Goal: Check status

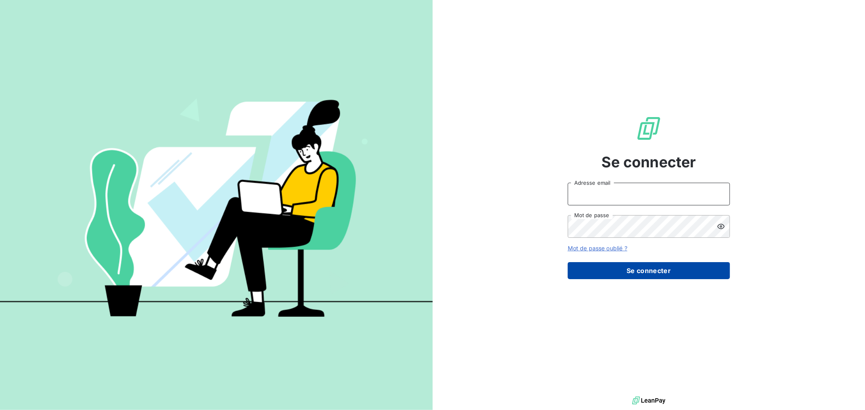
type input "[EMAIL_ADDRESS][DOMAIN_NAME]"
click at [682, 269] on button "Se connecter" at bounding box center [649, 270] width 162 height 17
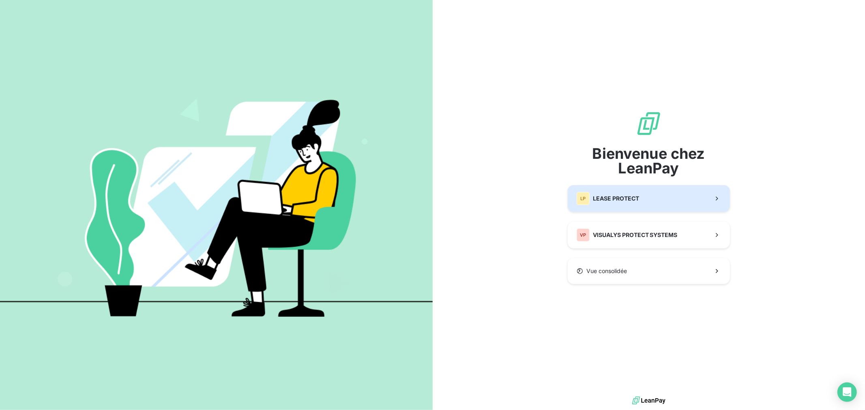
click at [636, 203] on div "LP LEASE PROTECT" at bounding box center [608, 198] width 62 height 13
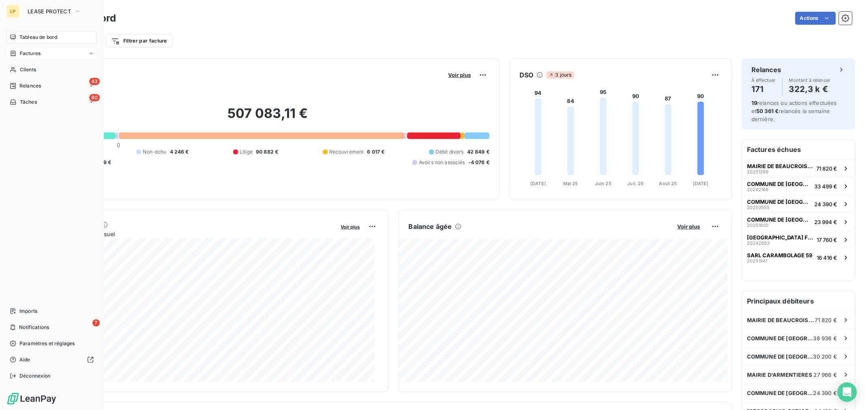
click at [17, 59] on div "Factures" at bounding box center [51, 53] width 90 height 13
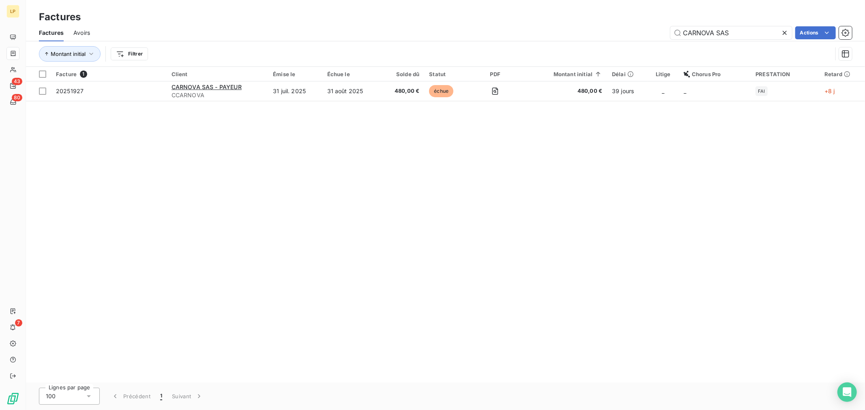
click at [788, 33] on icon at bounding box center [784, 33] width 8 height 8
click at [751, 35] on input "text" at bounding box center [731, 32] width 122 height 13
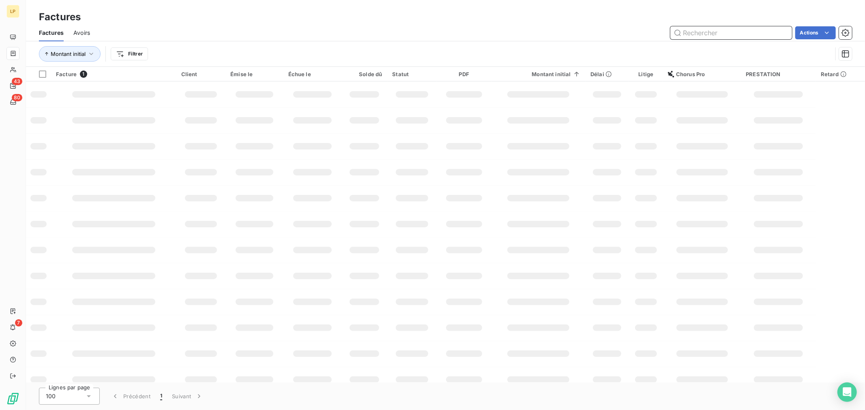
paste input "CROMECODISTRIB"
type input "CROMECODISTRIB"
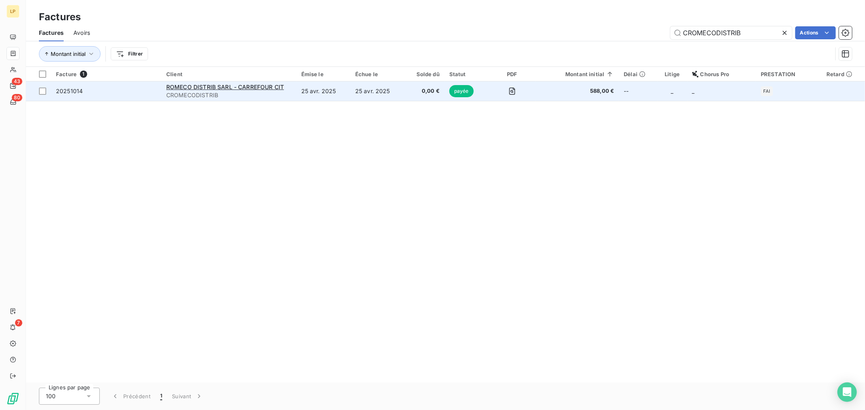
click at [291, 86] on div "ROMECO DISTRIB SARL - CARREFOUR CIT" at bounding box center [228, 87] width 125 height 8
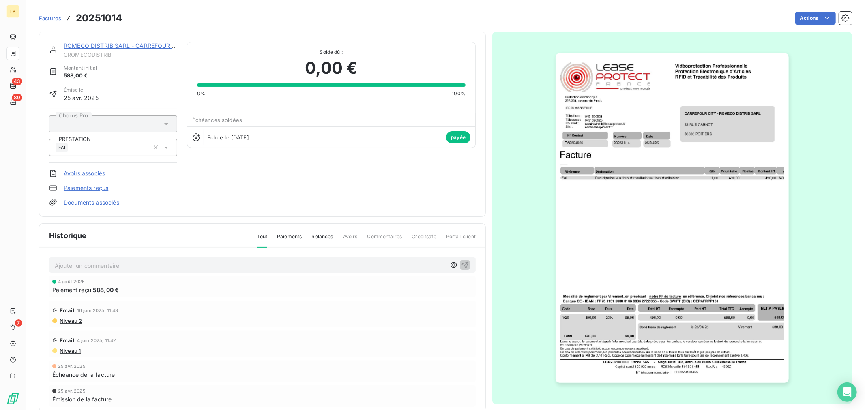
click at [673, 221] on img "button" at bounding box center [671, 218] width 233 height 330
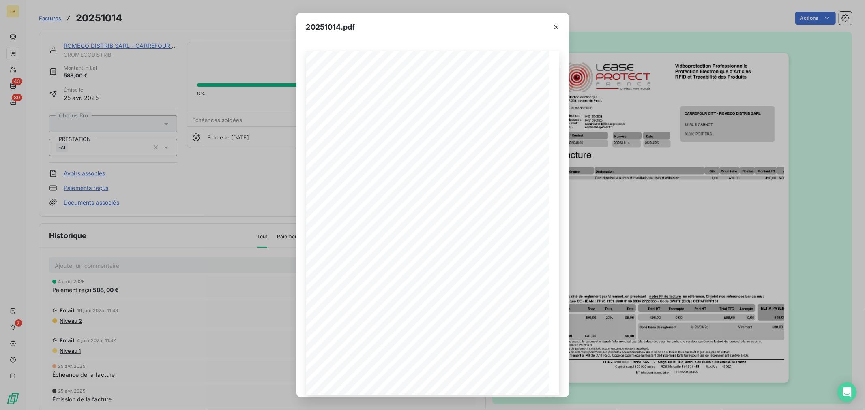
click at [564, 23] on div at bounding box center [556, 27] width 25 height 28
click at [558, 28] on icon "button" at bounding box center [556, 27] width 8 height 8
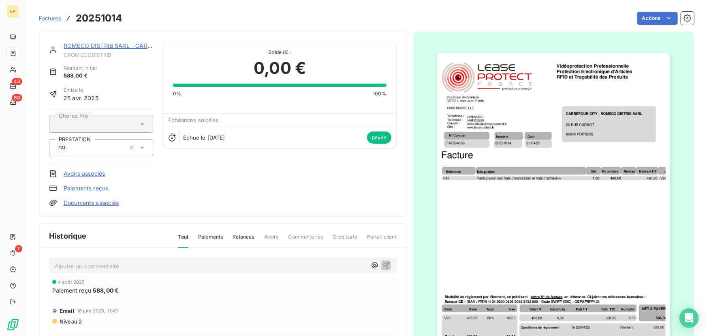
click at [530, 189] on img "button" at bounding box center [553, 218] width 233 height 330
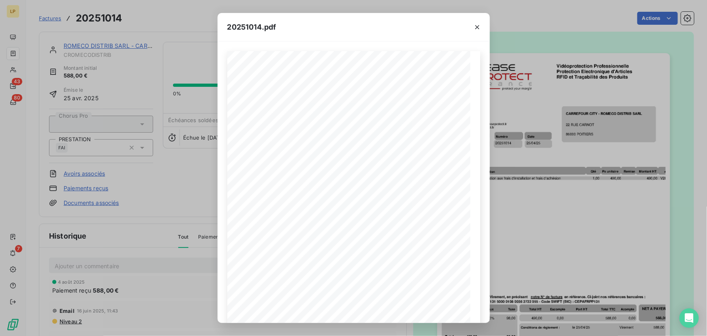
click at [499, 169] on div "20251014.pdf N° Contrat Numéro 20251014 [DATE] FA2504059 Date Protection électr…" at bounding box center [353, 168] width 707 height 336
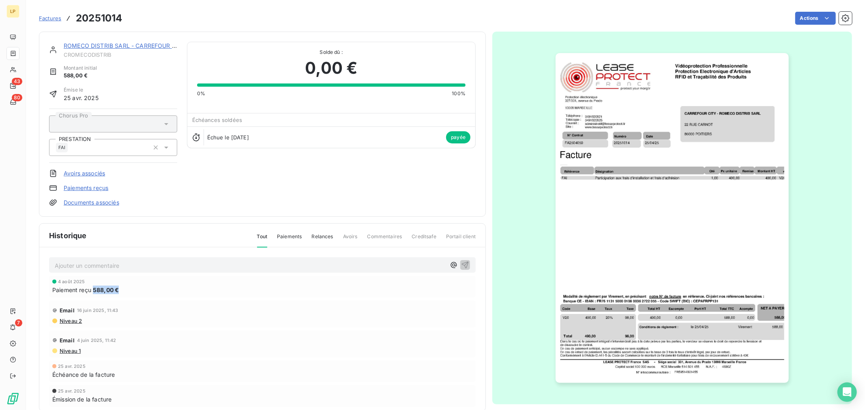
drag, startPoint x: 95, startPoint y: 289, endPoint x: 124, endPoint y: 291, distance: 29.2
click at [124, 291] on div "Paiement reçu 588,00 €" at bounding box center [262, 290] width 420 height 9
click at [122, 290] on div "Paiement reçu 588,00 €" at bounding box center [262, 290] width 420 height 9
drag, startPoint x: 92, startPoint y: 287, endPoint x: 104, endPoint y: 289, distance: 12.1
click at [104, 289] on div "Paiement reçu 588,00 €" at bounding box center [262, 290] width 420 height 9
